Goal: Task Accomplishment & Management: Use online tool/utility

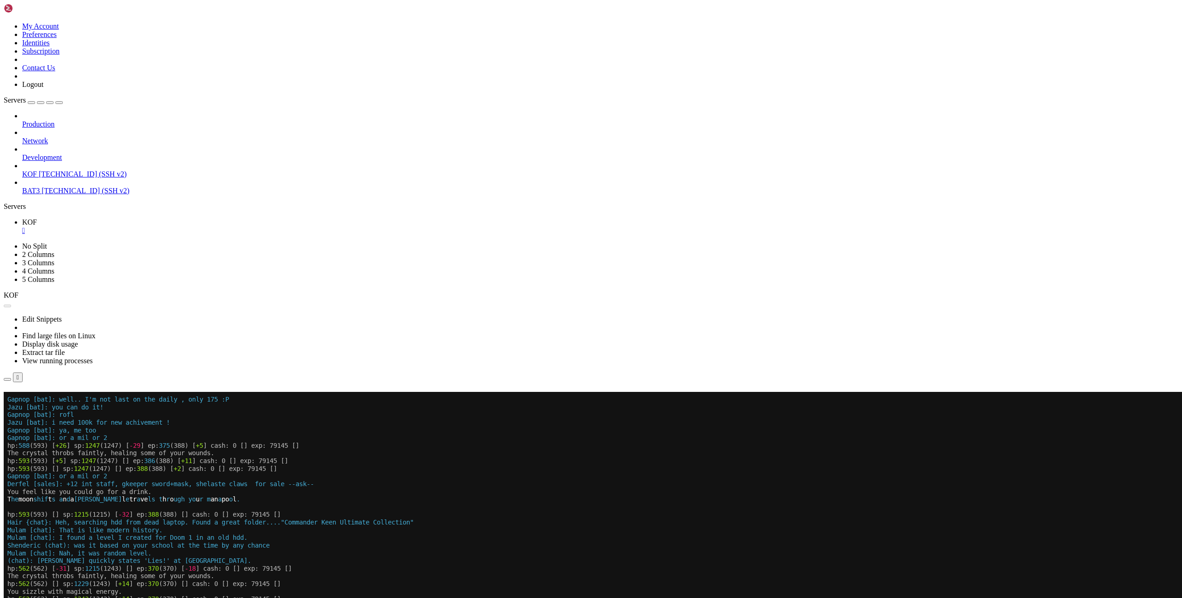
scroll to position [407, 0]
click at [41, 400] on button "Reconnect" at bounding box center [22, 405] width 37 height 10
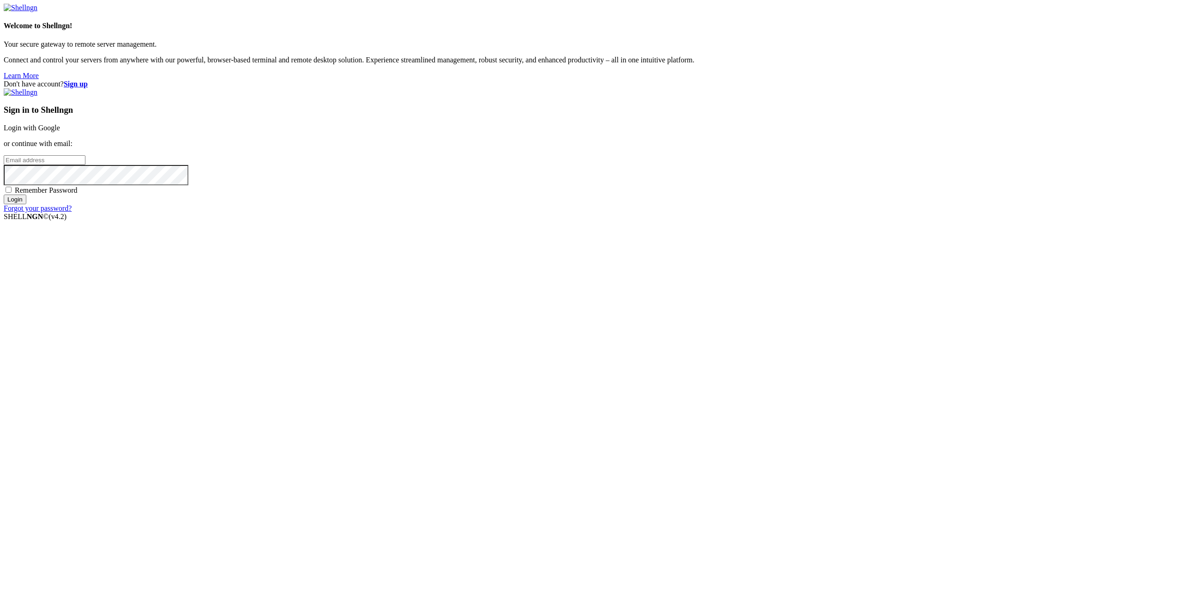
type input "[EMAIL_ADDRESS][DOMAIN_NAME]"
click at [26, 204] on input "Login" at bounding box center [15, 199] width 23 height 10
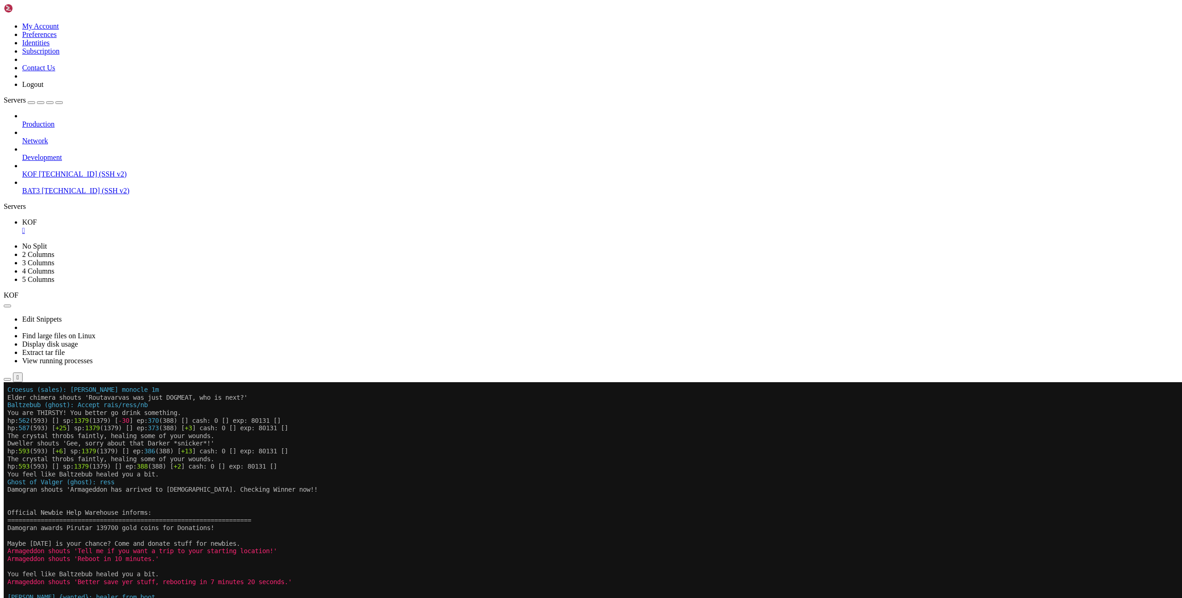
scroll to position [530, 0]
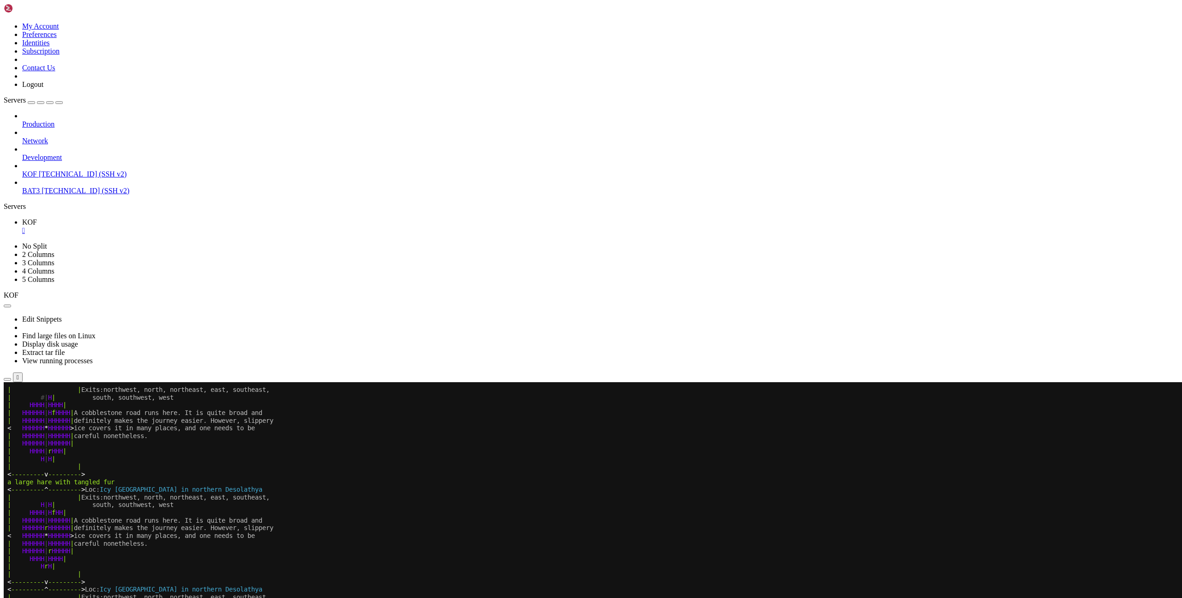
scroll to position [530, 0]
